Goal: Navigation & Orientation: Find specific page/section

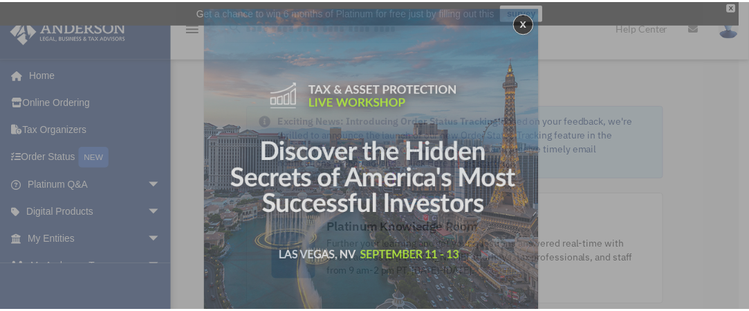
scroll to position [7, 0]
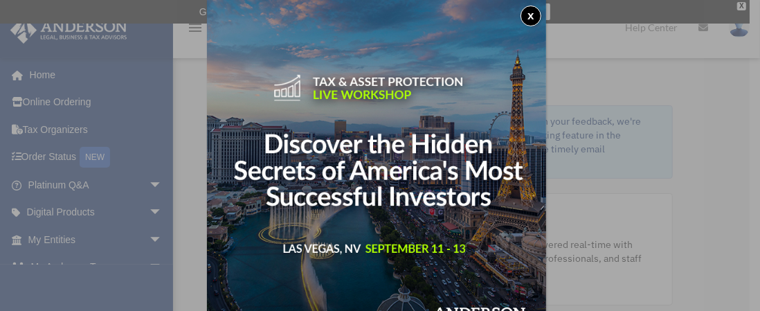
click at [534, 19] on button "x" at bounding box center [530, 16] width 21 height 21
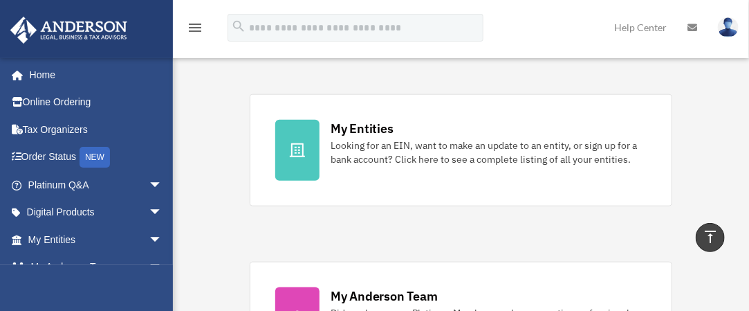
scroll to position [415, 0]
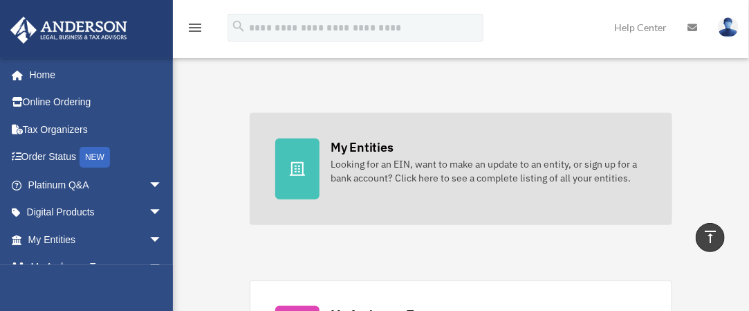
click at [416, 163] on div "Looking for an EIN, want to make an update to an entity, or sign up for a bank …" at bounding box center [488, 171] width 315 height 28
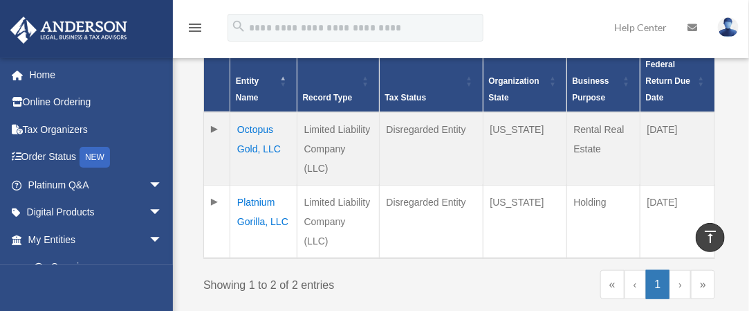
scroll to position [346, 0]
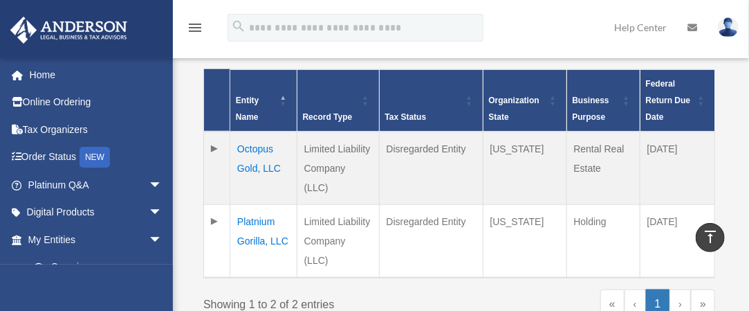
click at [218, 149] on td at bounding box center [217, 167] width 26 height 73
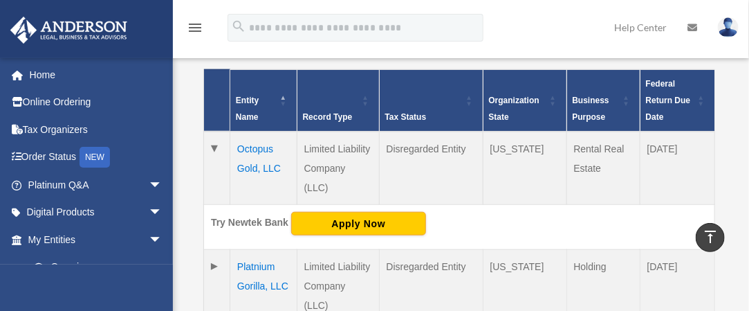
click at [256, 147] on td "Octopus Gold, LLC" at bounding box center [263, 167] width 67 height 73
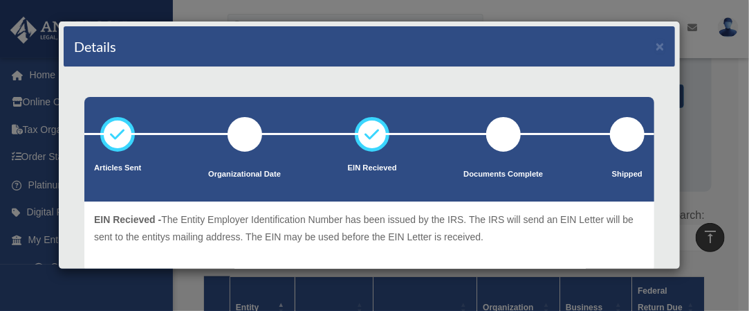
scroll to position [138, 0]
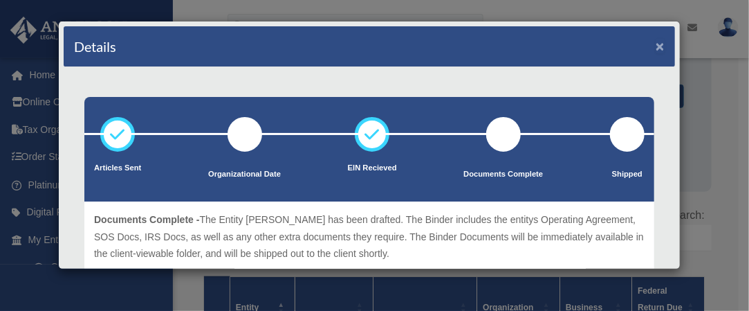
click at [656, 45] on button "×" at bounding box center [660, 46] width 9 height 15
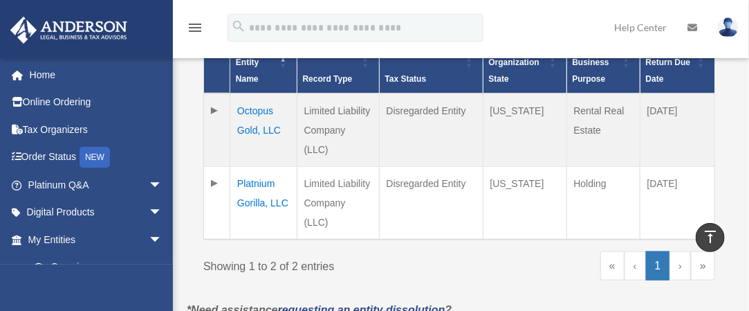
scroll to position [415, 0]
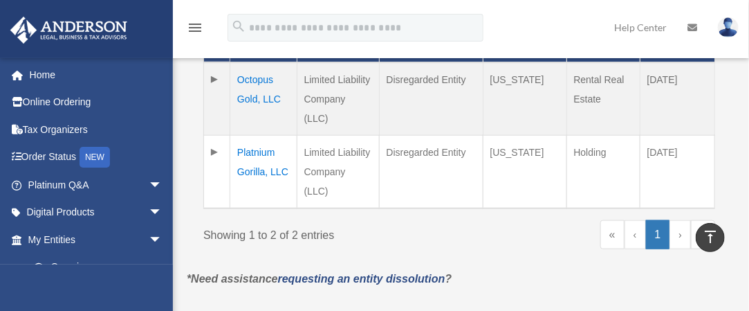
click at [261, 135] on td "Platnium Gorilla, LLC" at bounding box center [263, 171] width 67 height 73
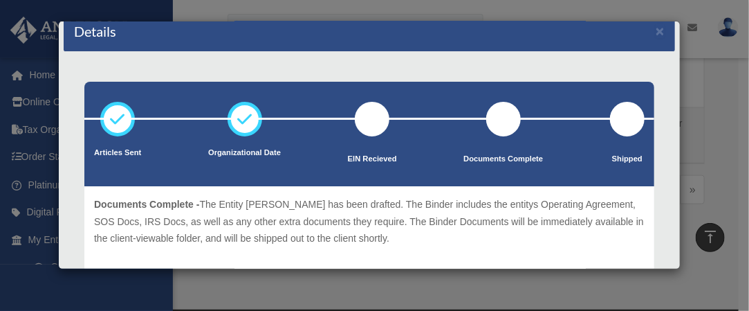
scroll to position [0, 0]
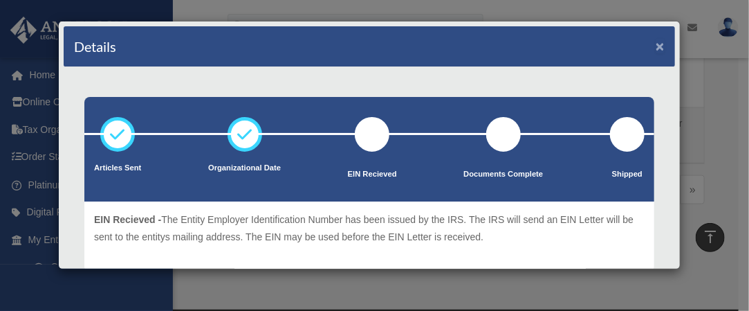
click at [656, 42] on button "×" at bounding box center [660, 46] width 9 height 15
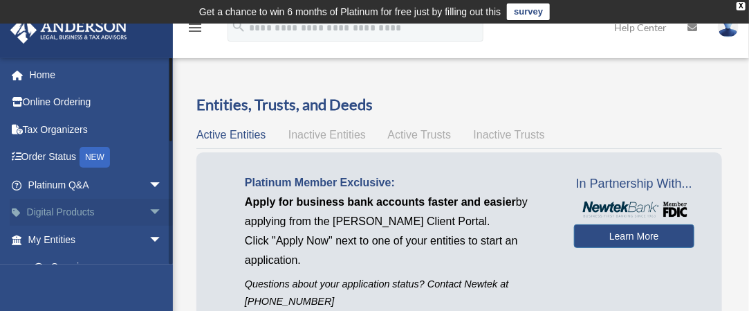
click at [131, 205] on link "Digital Products arrow_drop_down" at bounding box center [97, 213] width 174 height 28
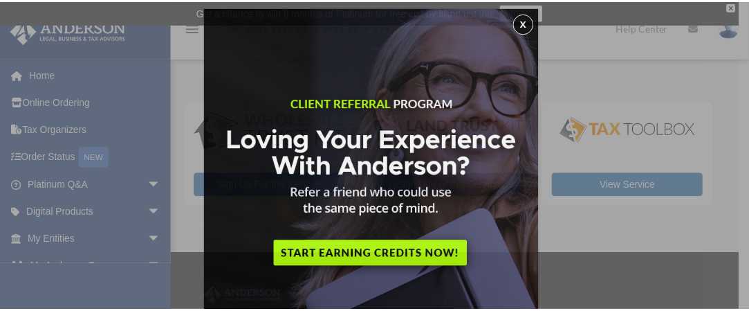
scroll to position [7, 0]
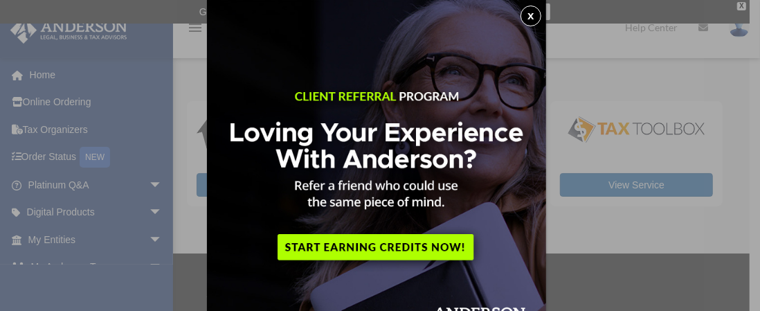
click at [537, 19] on button "x" at bounding box center [530, 16] width 21 height 21
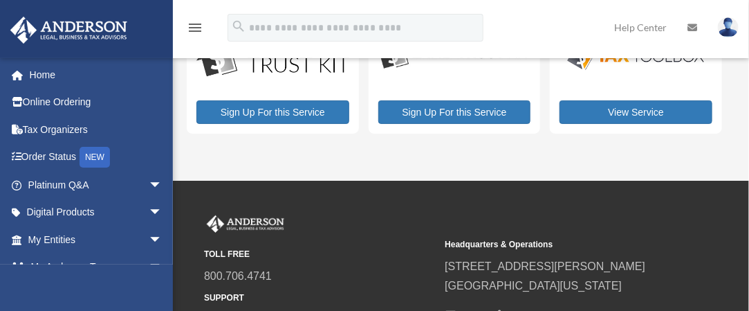
scroll to position [0, 0]
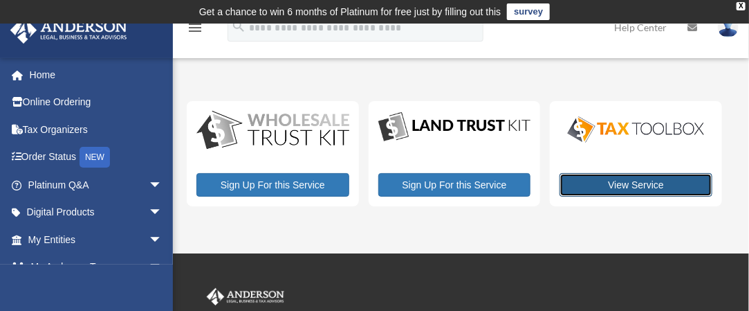
click at [644, 183] on link "View Service" at bounding box center [636, 185] width 153 height 24
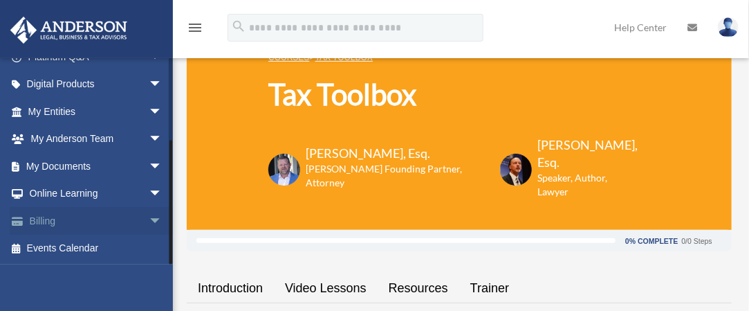
scroll to position [69, 0]
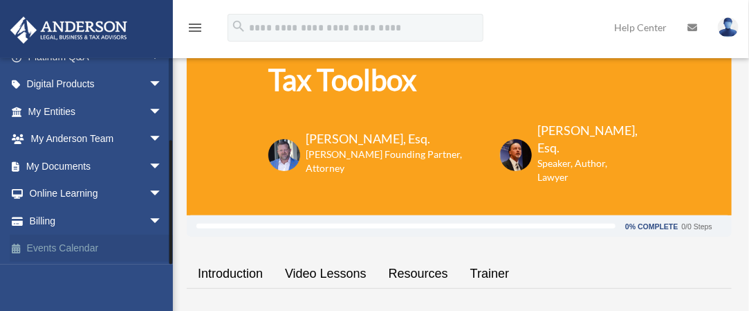
click at [107, 244] on link "Events Calendar" at bounding box center [97, 248] width 174 height 28
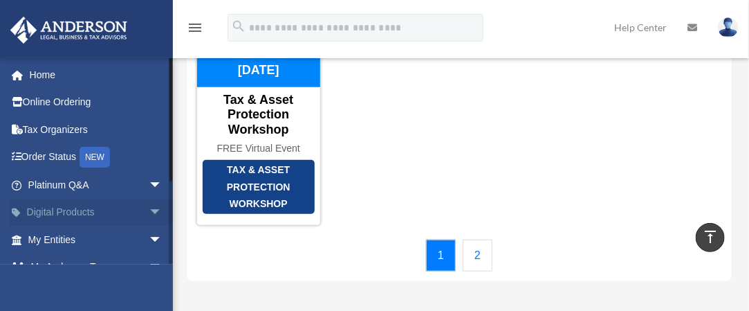
click at [149, 207] on span "arrow_drop_down" at bounding box center [163, 213] width 28 height 28
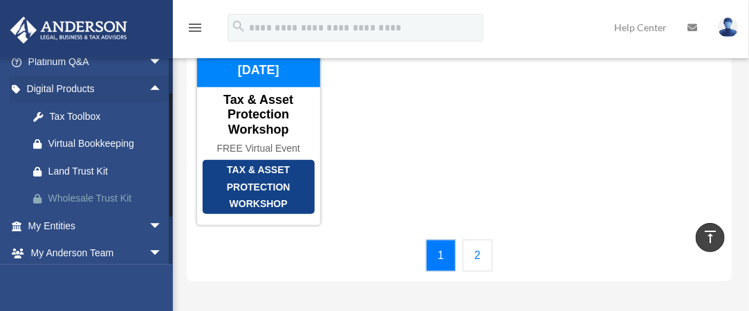
scroll to position [138, 0]
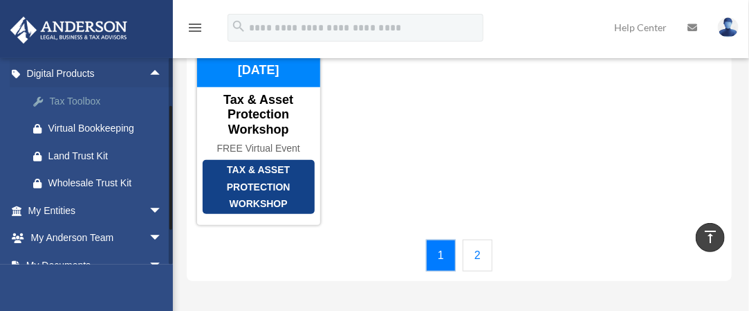
click at [80, 100] on div "Tax Toolbox" at bounding box center [107, 101] width 118 height 17
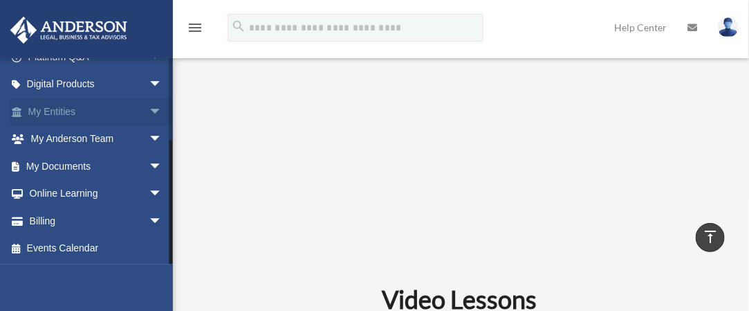
scroll to position [577, 0]
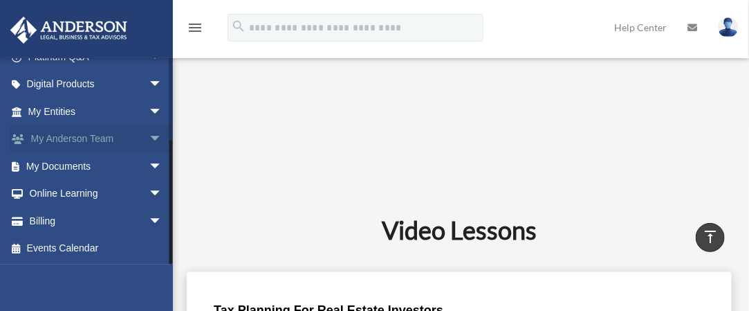
click at [131, 129] on link "My [PERSON_NAME] Team arrow_drop_down" at bounding box center [97, 139] width 174 height 28
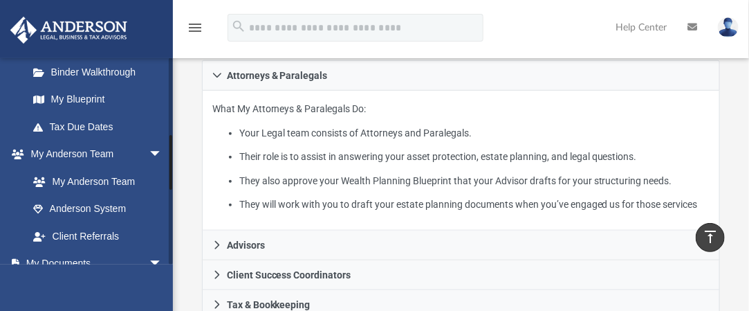
scroll to position [346, 0]
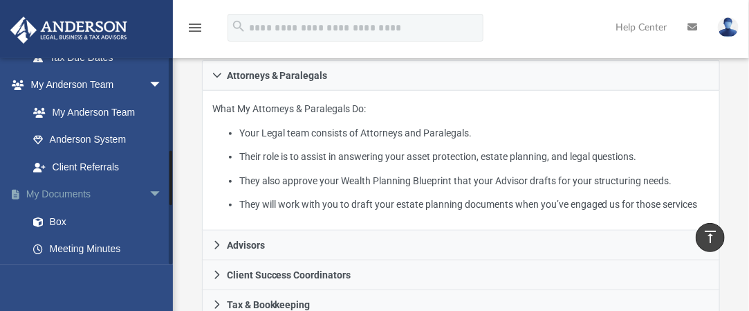
click at [150, 193] on span "arrow_drop_down" at bounding box center [163, 195] width 28 height 28
click at [151, 210] on span "arrow_drop_down" at bounding box center [163, 222] width 28 height 28
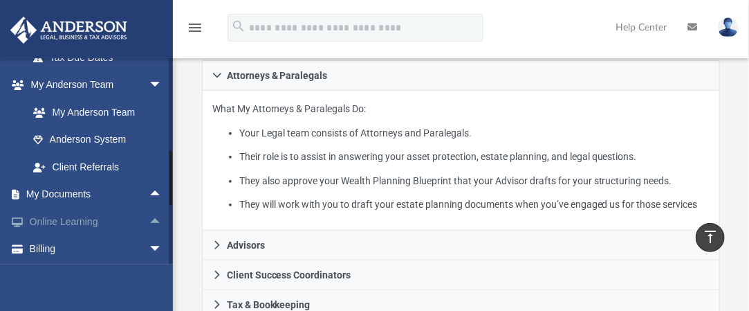
click at [73, 226] on link "Online Learning arrow_drop_up" at bounding box center [97, 222] width 174 height 28
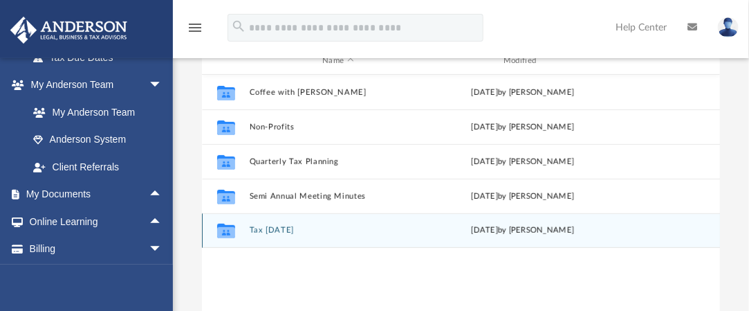
scroll to position [138, 0]
